Goal: Task Accomplishment & Management: Use online tool/utility

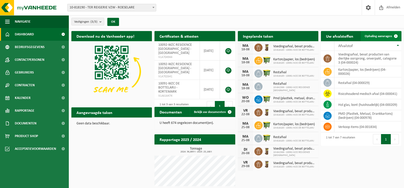
click at [374, 37] on span "Ophaling aanvragen" at bounding box center [377, 36] width 27 height 3
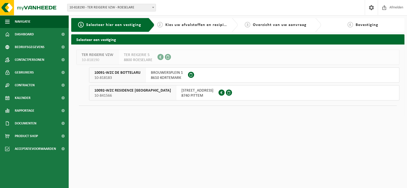
click at [127, 97] on span "10-841566" at bounding box center [132, 95] width 77 height 5
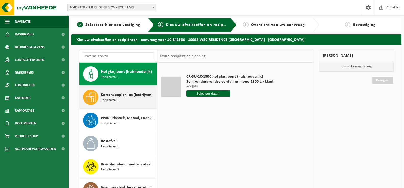
click at [90, 98] on icon at bounding box center [91, 97] width 10 height 9
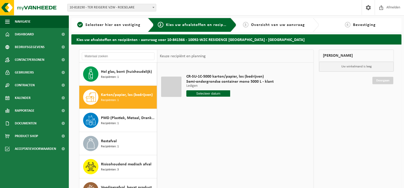
click at [214, 93] on input "text" at bounding box center [208, 93] width 44 height 6
click at [190, 147] on div "18" at bounding box center [190, 147] width 9 height 8
type input "Van 2025-08-18"
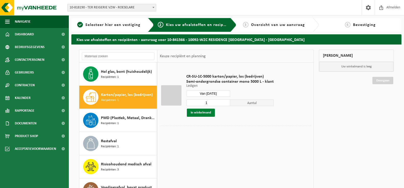
click at [204, 114] on button "In winkelmand" at bounding box center [201, 113] width 28 height 8
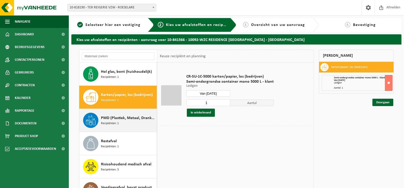
click at [104, 120] on span "PMD (Plastiek, Metaal, Drankkartons) (bedrijven)" at bounding box center [128, 118] width 54 height 6
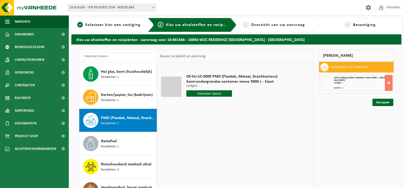
click at [211, 94] on input "text" at bounding box center [209, 93] width 46 height 6
click at [192, 147] on div "18" at bounding box center [190, 147] width 9 height 8
type input "Van 2025-08-18"
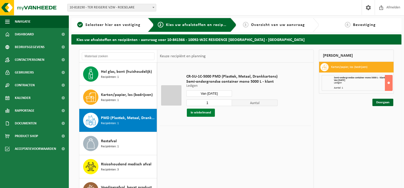
click at [195, 113] on button "In winkelmand" at bounding box center [201, 113] width 28 height 8
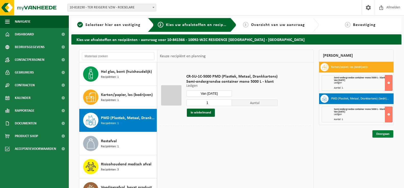
click at [385, 135] on link "Doorgaan" at bounding box center [382, 133] width 21 height 7
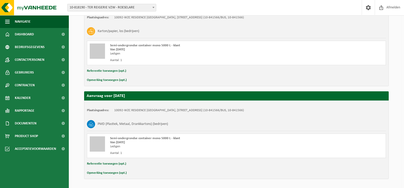
scroll to position [123, 0]
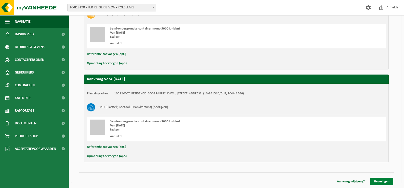
click at [379, 183] on link "Bevestigen" at bounding box center [381, 181] width 23 height 7
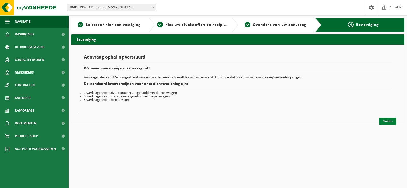
click at [390, 122] on link "Sluiten" at bounding box center [387, 121] width 17 height 7
